Goal: Find specific page/section: Find specific page/section

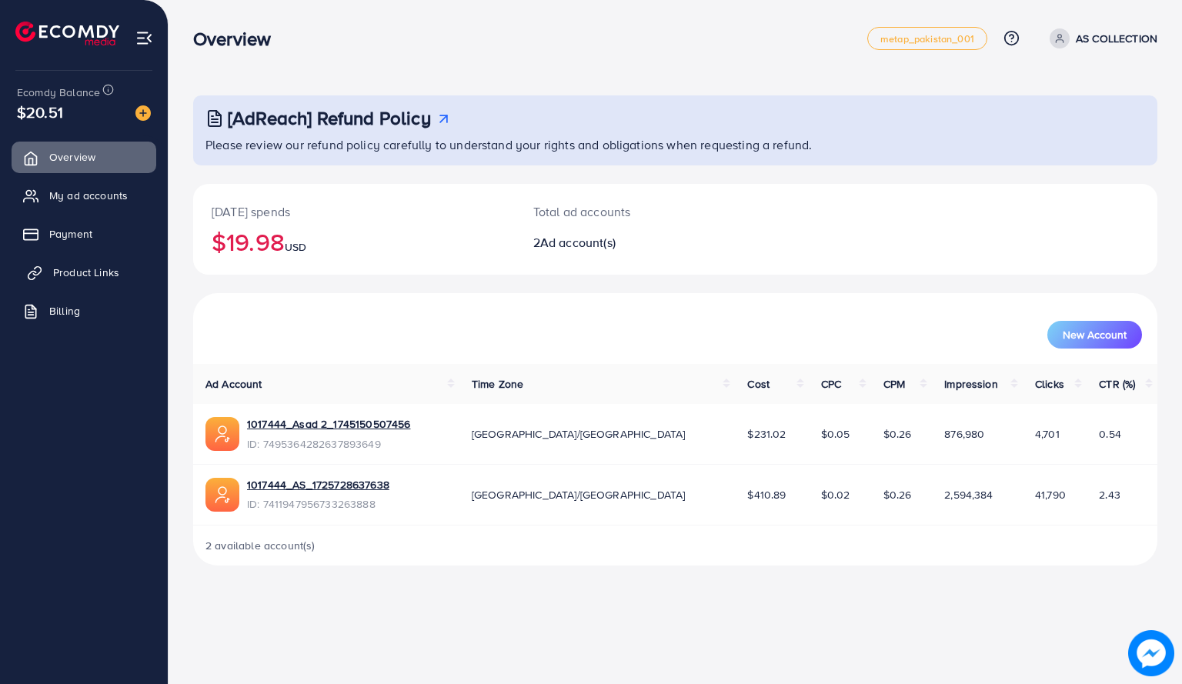
click at [96, 272] on span "Product Links" at bounding box center [86, 272] width 66 height 15
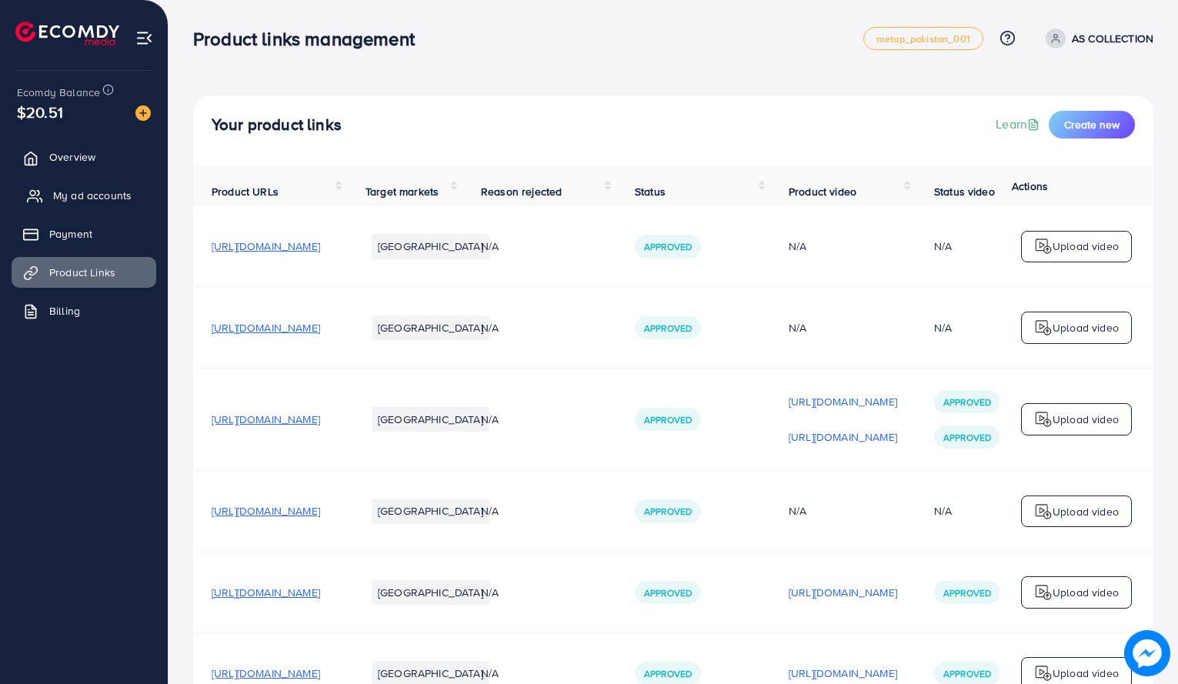
click at [110, 202] on span "My ad accounts" at bounding box center [92, 195] width 78 height 15
